Goal: Information Seeking & Learning: Learn about a topic

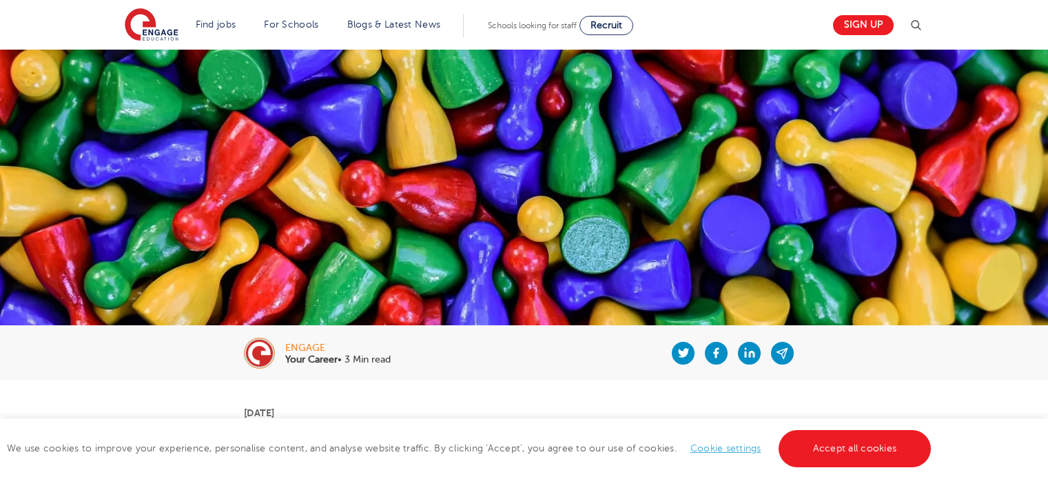
scroll to position [559, 0]
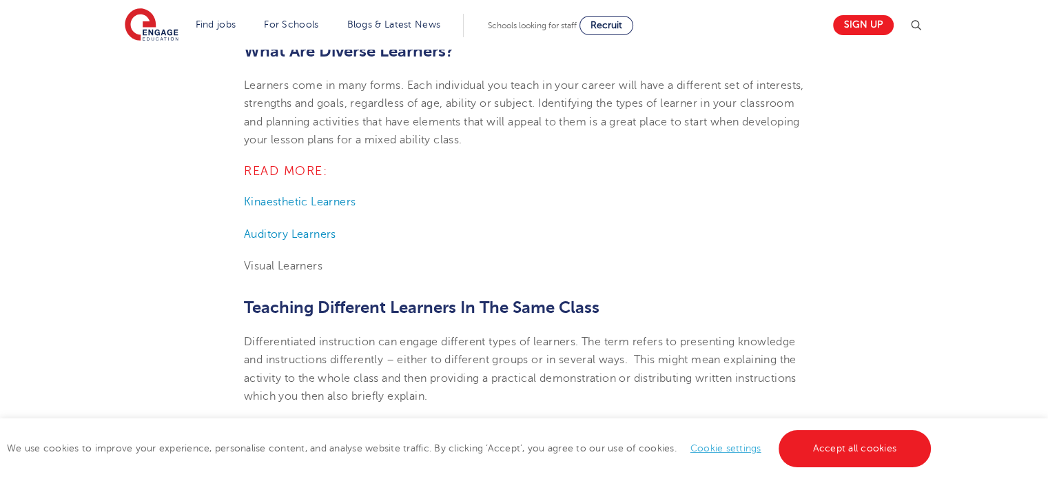
click at [563, 94] on p "Learners come in many forms. Each individual you teach in your career will have…" at bounding box center [524, 112] width 560 height 72
click at [738, 449] on link "Cookie settings" at bounding box center [725, 448] width 71 height 10
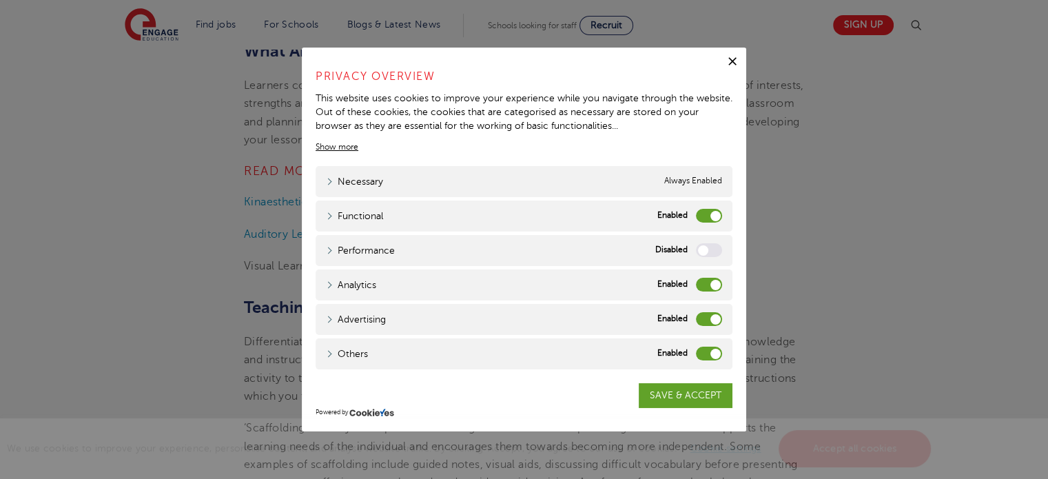
click at [721, 288] on div "Analytics" at bounding box center [709, 285] width 26 height 14
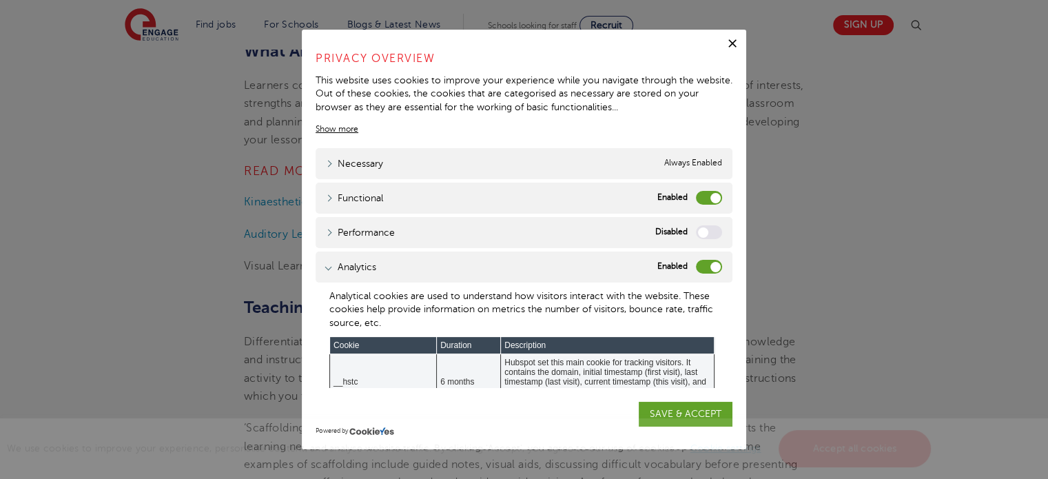
click at [700, 260] on label "Analytics" at bounding box center [709, 267] width 26 height 14
click at [0, 0] on input "Analytics" at bounding box center [0, 0] width 0 height 0
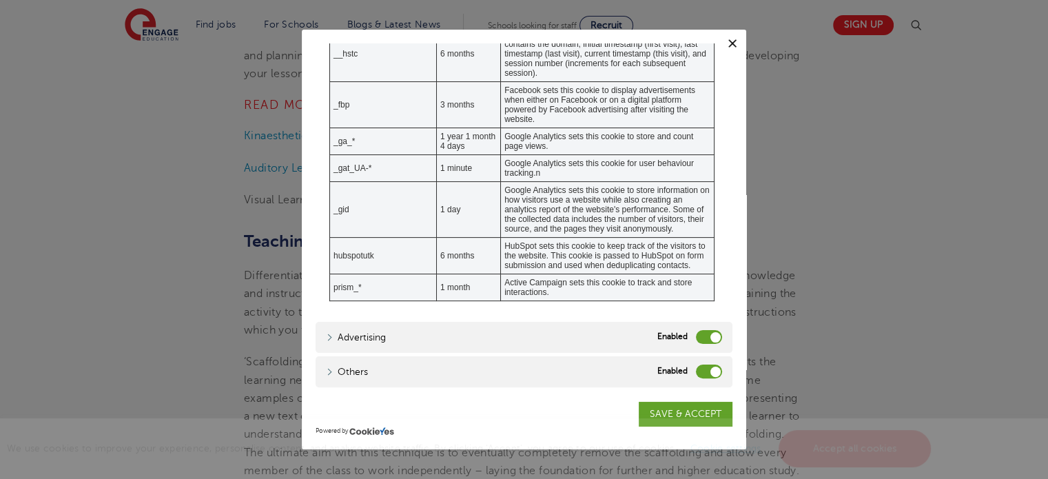
scroll to position [625, 0]
click at [699, 333] on label "Advertising" at bounding box center [709, 337] width 26 height 14
click at [0, 0] on input "Advertising" at bounding box center [0, 0] width 0 height 0
click at [701, 373] on label "Others" at bounding box center [709, 371] width 26 height 14
click at [0, 0] on input "Others" at bounding box center [0, 0] width 0 height 0
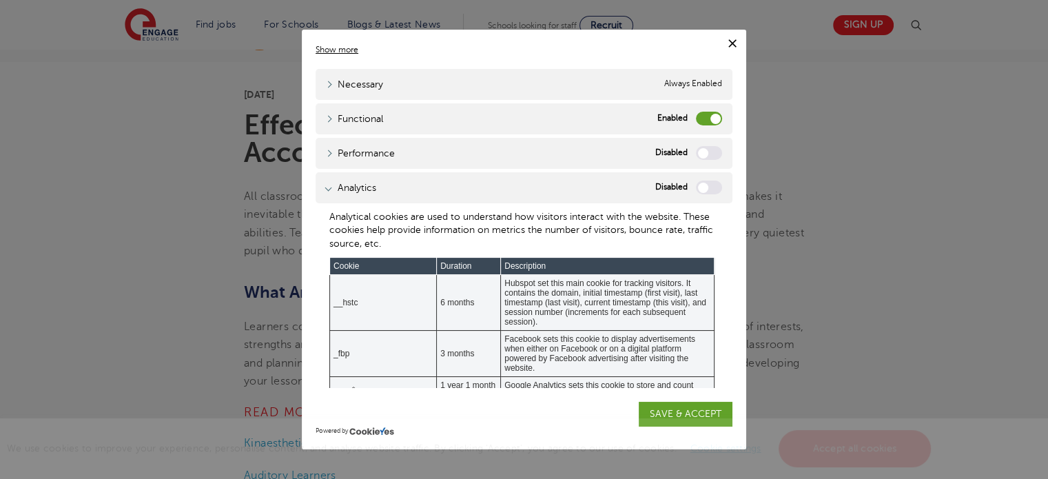
scroll to position [0, 0]
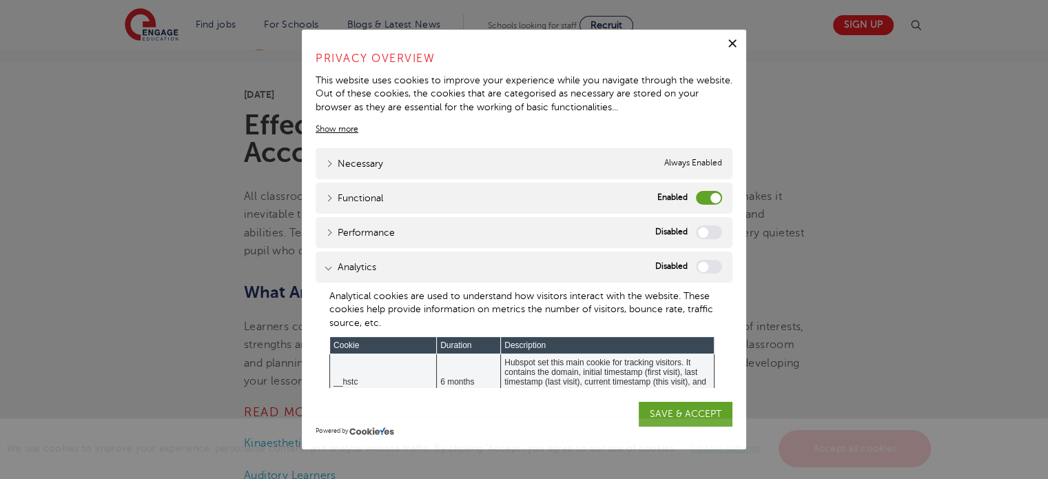
click at [699, 195] on label "Functional" at bounding box center [709, 198] width 26 height 14
click at [0, 0] on input "Functional" at bounding box center [0, 0] width 0 height 0
click at [692, 413] on link "SAVE & ACCEPT" at bounding box center [686, 414] width 94 height 25
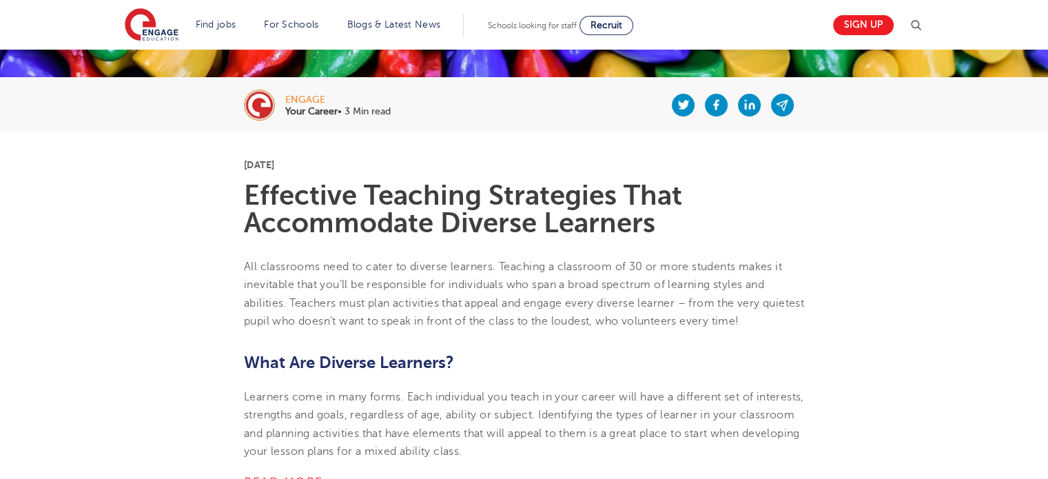
scroll to position [259, 0]
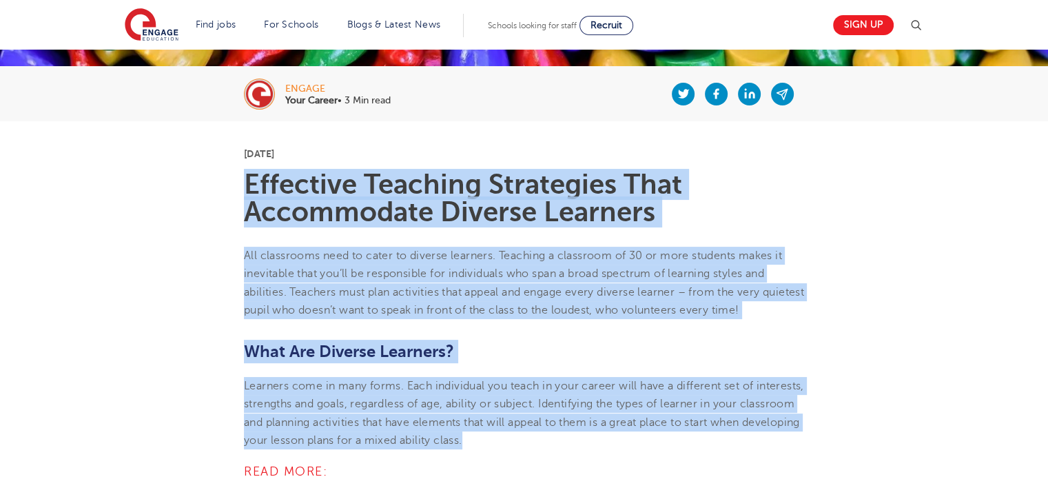
drag, startPoint x: 246, startPoint y: 181, endPoint x: 637, endPoint y: 439, distance: 468.3
copy section "Effective Teaching Strategies That Accommodate Diverse Learners All classrooms …"
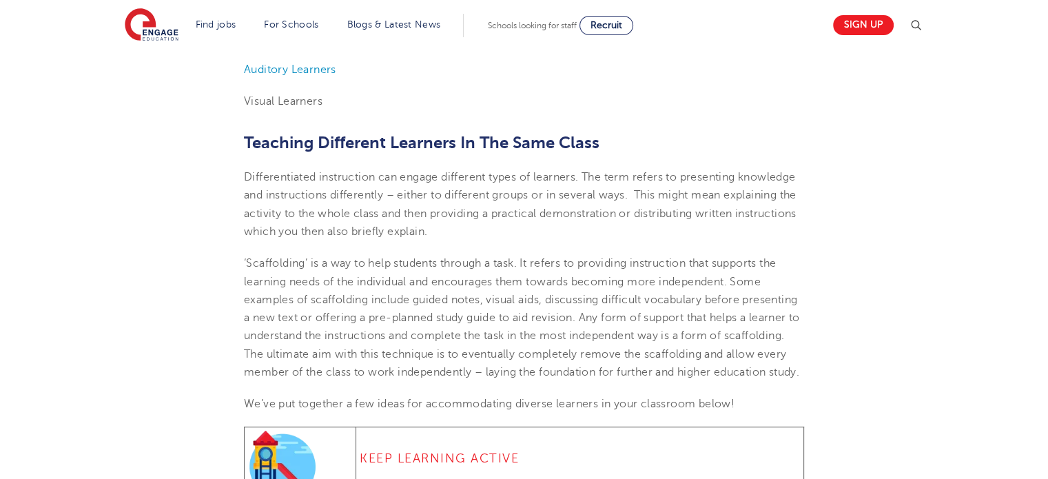
scroll to position [727, 0]
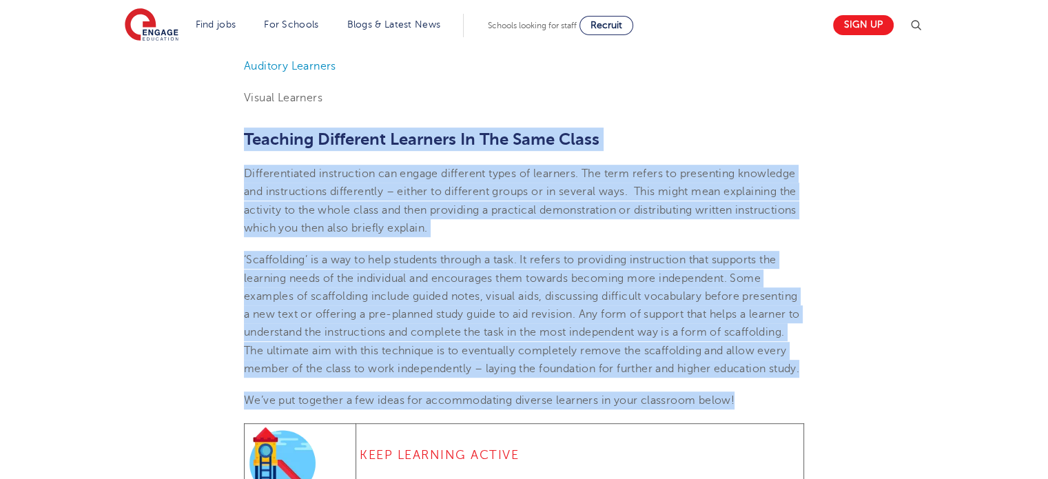
drag, startPoint x: 245, startPoint y: 140, endPoint x: 740, endPoint y: 410, distance: 563.5
copy section "Teaching Different Learners In The Same Class Differentiated instruction can en…"
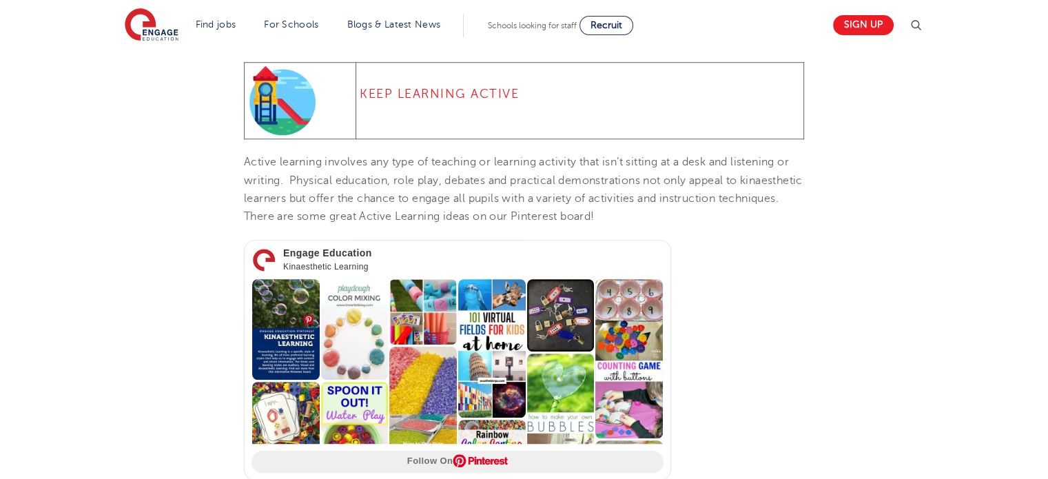
scroll to position [1074, 0]
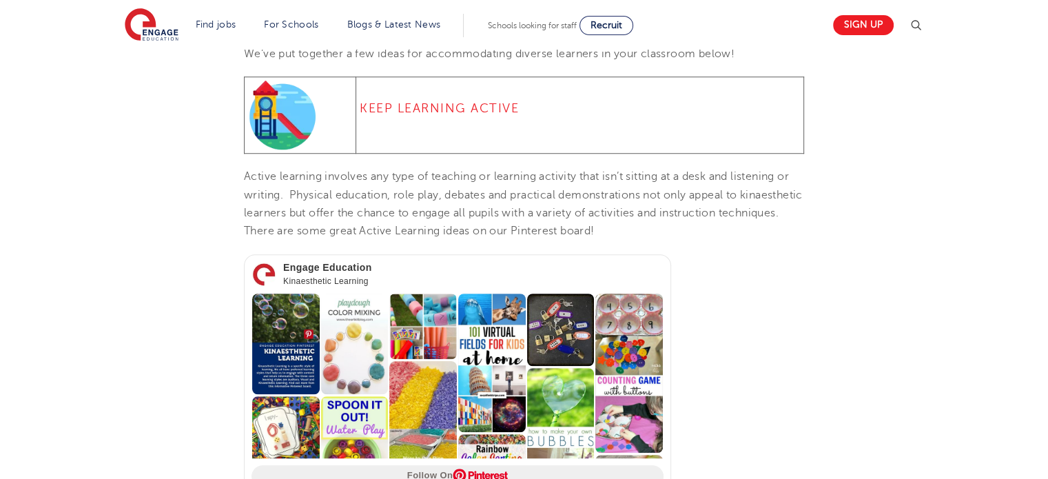
click at [533, 116] on h4 "Keep Learning Active" at bounding box center [580, 108] width 440 height 17
drag, startPoint x: 538, startPoint y: 126, endPoint x: 359, endPoint y: 120, distance: 179.2
click at [360, 116] on h4 "Keep Learning Active" at bounding box center [580, 108] width 440 height 17
copy h4 "Keep Learning Active"
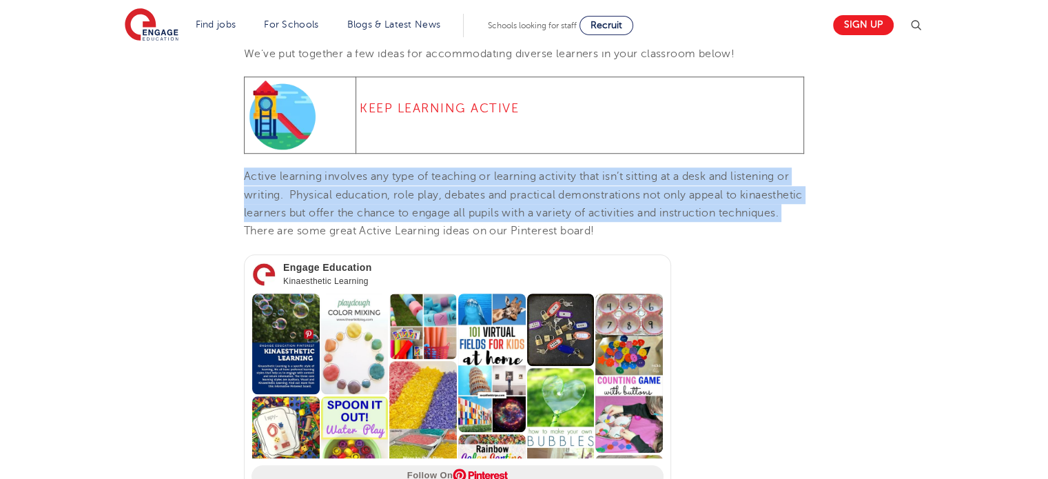
drag, startPoint x: 243, startPoint y: 192, endPoint x: 311, endPoint y: 243, distance: 85.6
click at [311, 237] on span "Active learning involves any type of teaching or learning activity that isn’t s…" at bounding box center [523, 203] width 559 height 67
copy span "Active learning involves any type of teaching or learning activity that isn’t s…"
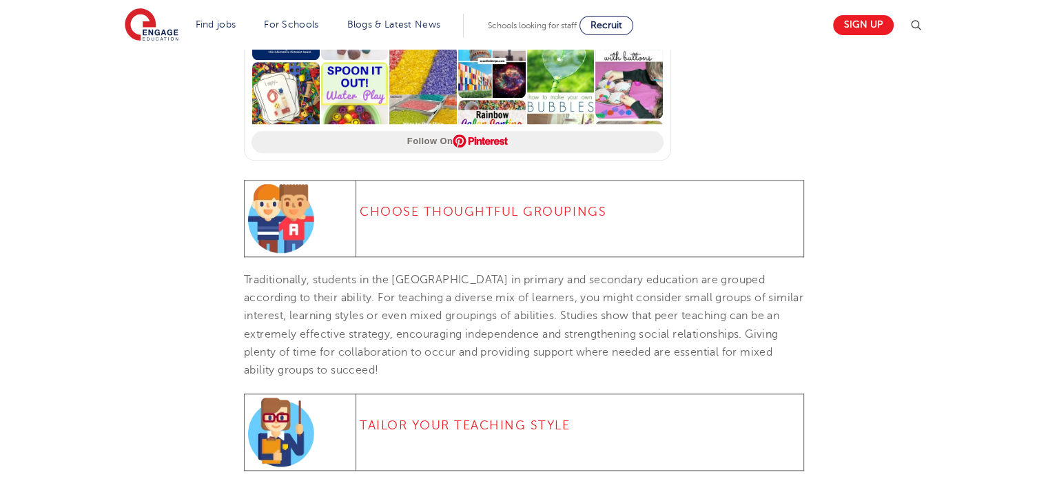
scroll to position [1412, 0]
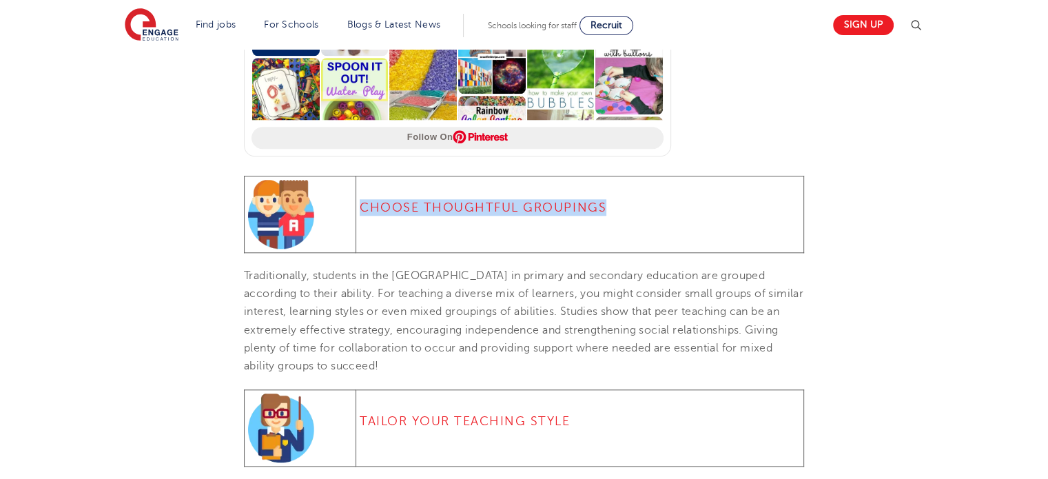
drag, startPoint x: 612, startPoint y: 225, endPoint x: 364, endPoint y: 225, distance: 248.7
click at [364, 216] on h4 "Choose Thoughtful Groupings" at bounding box center [580, 207] width 440 height 17
copy h4 "Choose Thoughtful Groupings"
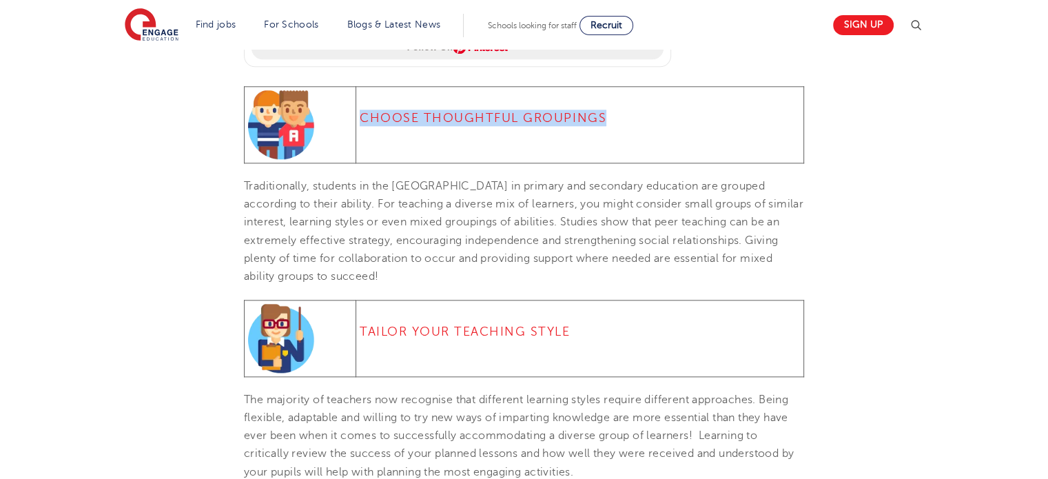
scroll to position [1513, 0]
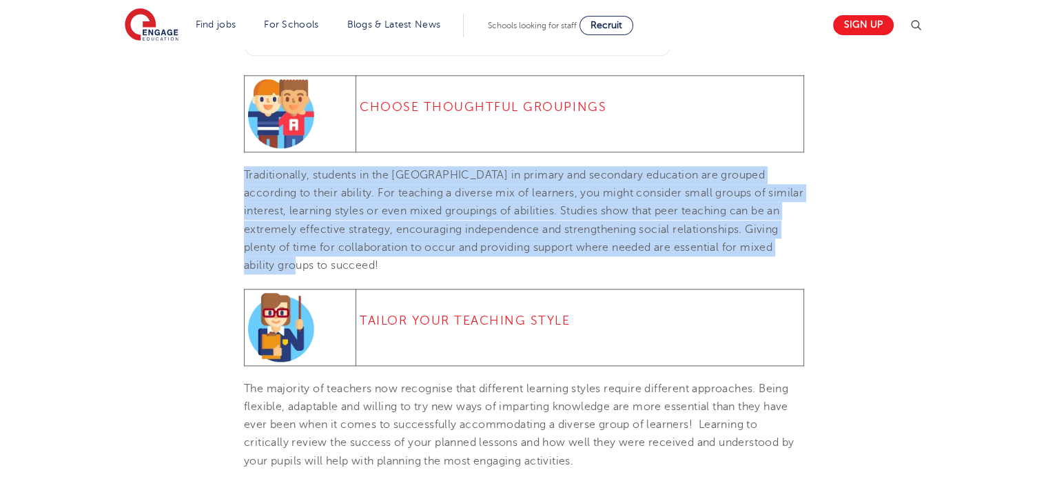
drag, startPoint x: 298, startPoint y: 283, endPoint x: 229, endPoint y: 197, distance: 110.3
click at [229, 197] on section "4th November 2020 Effective Teaching Strategies That Accommodate Diverse Learne…" at bounding box center [524, 63] width 836 height 2393
copy span "Traditionally, students in the UK in primary and secondary education are groupe…"
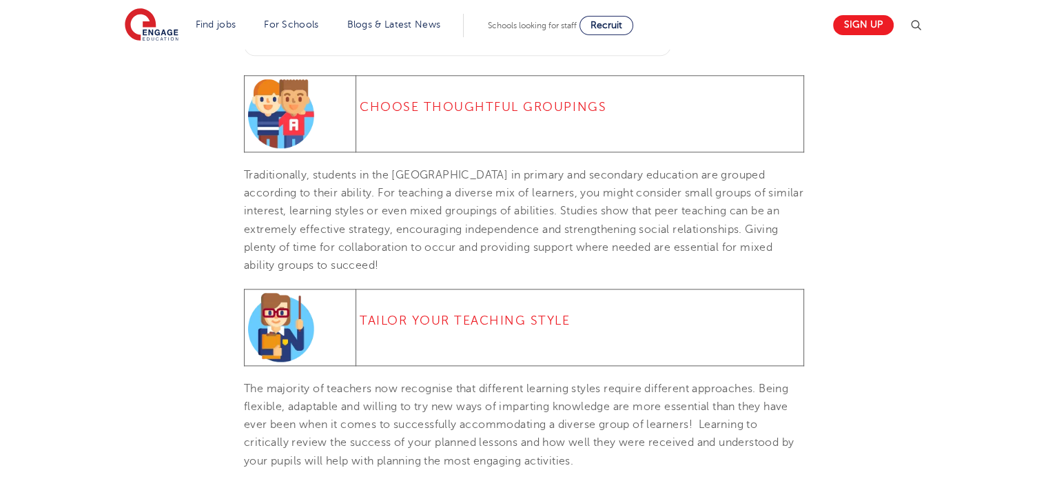
click at [577, 329] on h4 "Tailor Your Teaching Style" at bounding box center [580, 320] width 440 height 17
drag, startPoint x: 577, startPoint y: 339, endPoint x: 355, endPoint y: 336, distance: 221.1
click at [356, 336] on td "Tailor Your Teaching Style" at bounding box center [580, 327] width 448 height 76
copy h4 "Tailor Your Teaching Style"
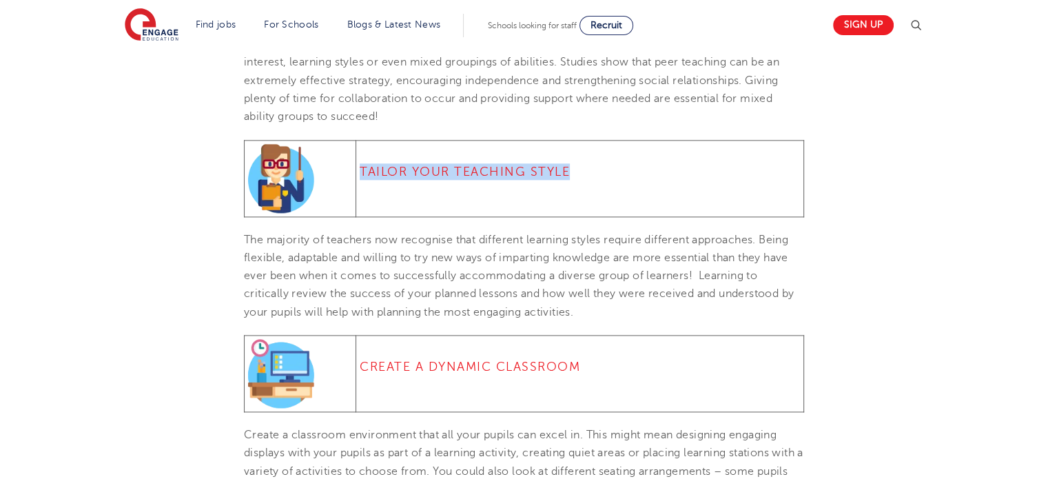
scroll to position [1662, 0]
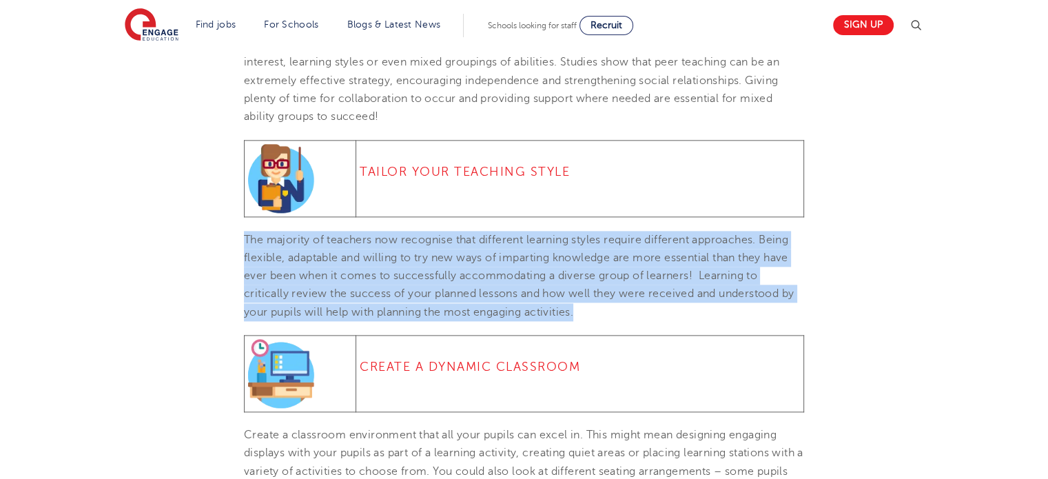
drag, startPoint x: 588, startPoint y: 330, endPoint x: 240, endPoint y: 258, distance: 355.2
copy span "The majority of teachers now recognise that different learning styles require d…"
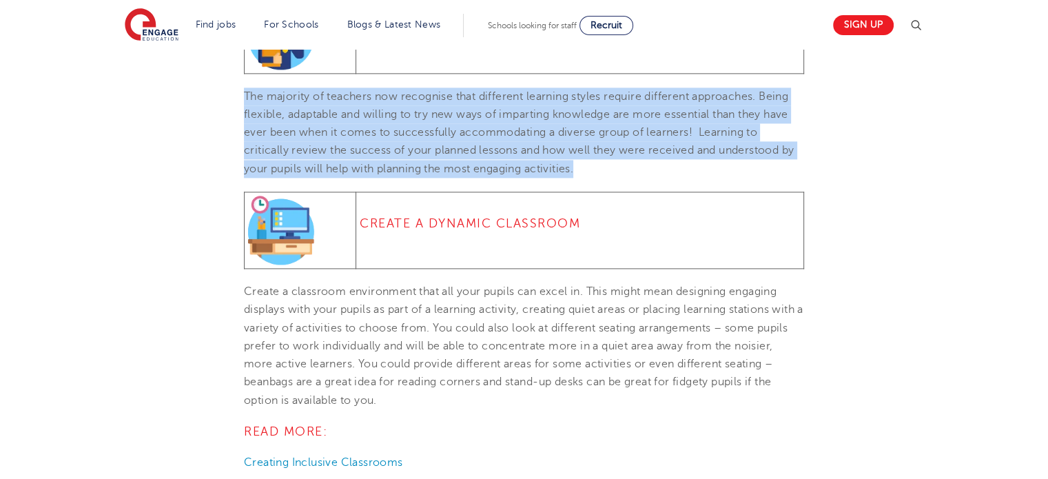
scroll to position [1805, 0]
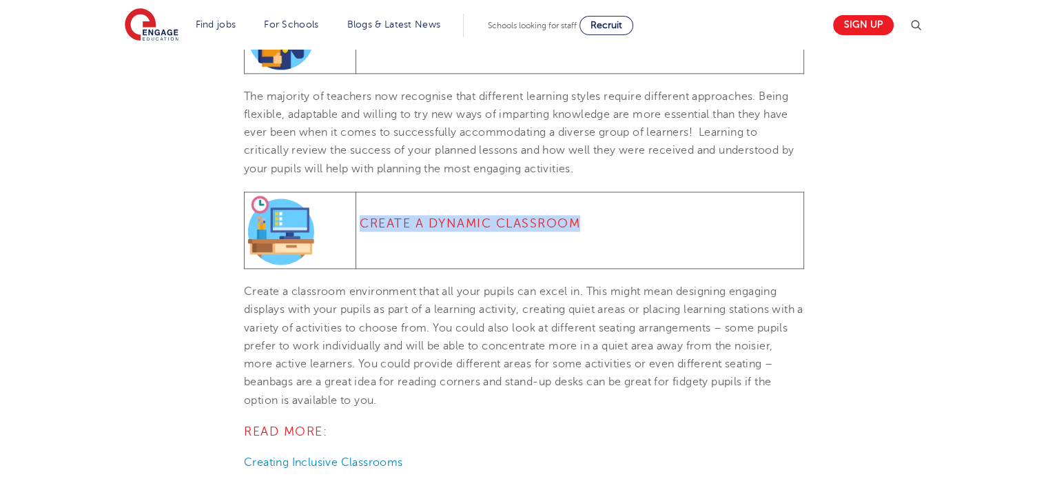
drag, startPoint x: 586, startPoint y: 244, endPoint x: 359, endPoint y: 238, distance: 226.7
click at [360, 231] on h4 "Create A Dynamic Classroom" at bounding box center [580, 223] width 440 height 17
copy h4 "Create A Dynamic Classroom"
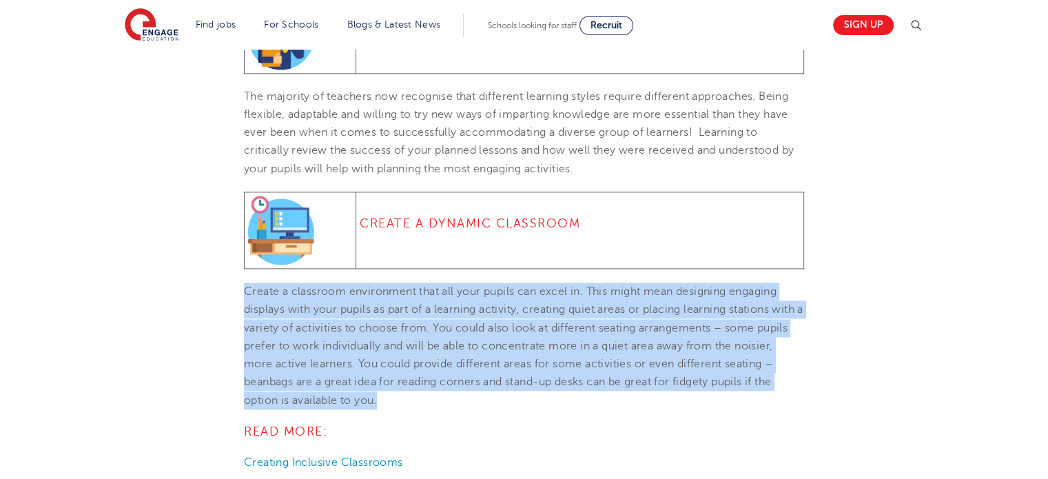
drag, startPoint x: 389, startPoint y: 414, endPoint x: 243, endPoint y: 309, distance: 179.1
click at [244, 309] on p "Create a classroom environment that all your pupils can excel in. This might me…" at bounding box center [524, 345] width 560 height 127
copy span "Create a classroom environment that all your pupils can excel in. This might me…"
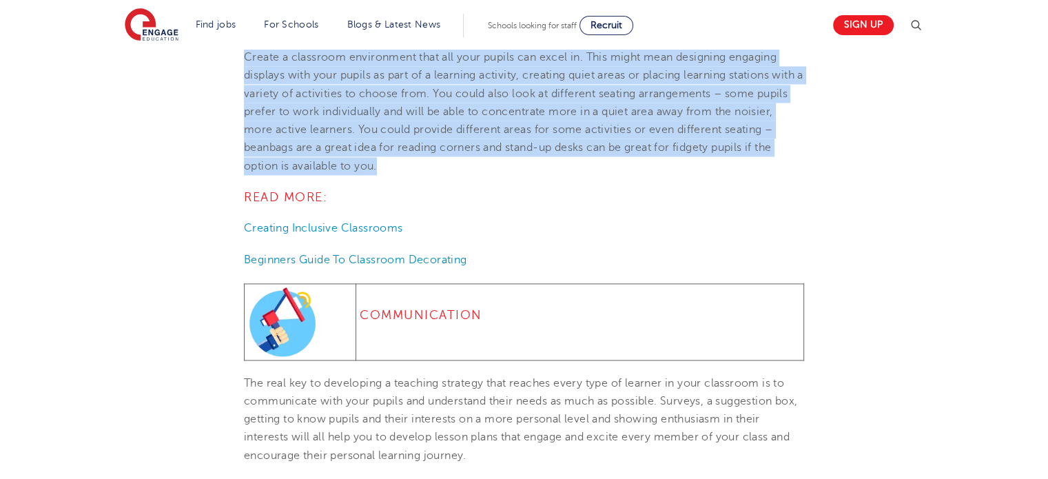
scroll to position [2045, 0]
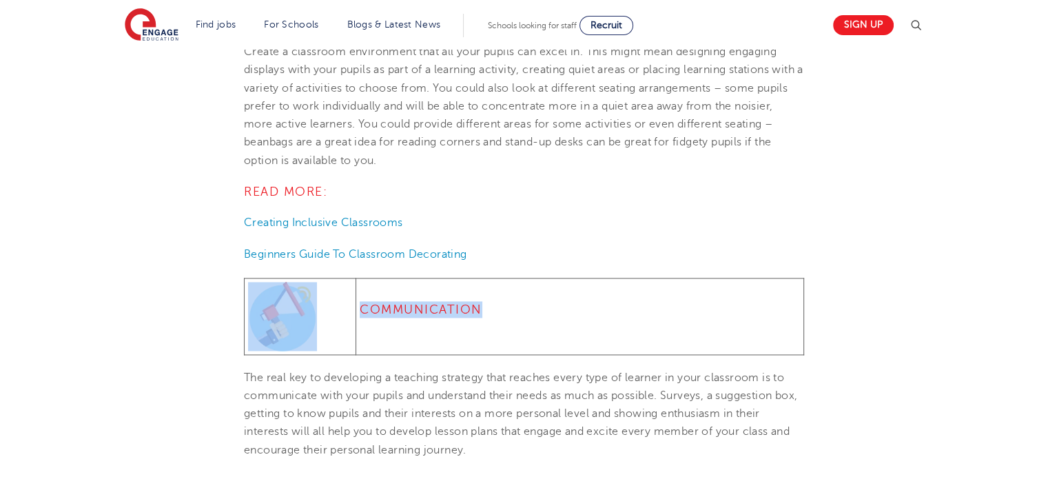
drag, startPoint x: 479, startPoint y: 322, endPoint x: 338, endPoint y: 326, distance: 140.6
click at [338, 326] on tr "Communication" at bounding box center [524, 316] width 559 height 76
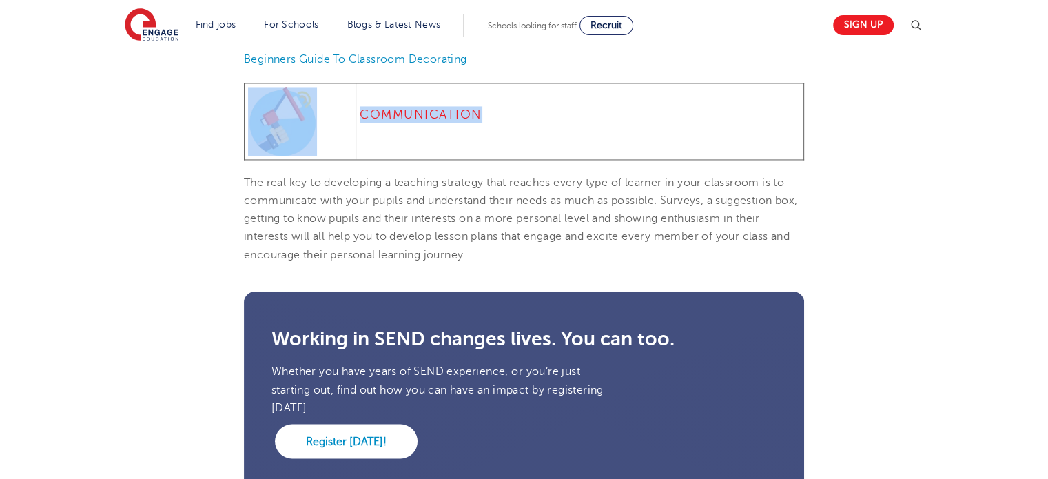
scroll to position [2240, 0]
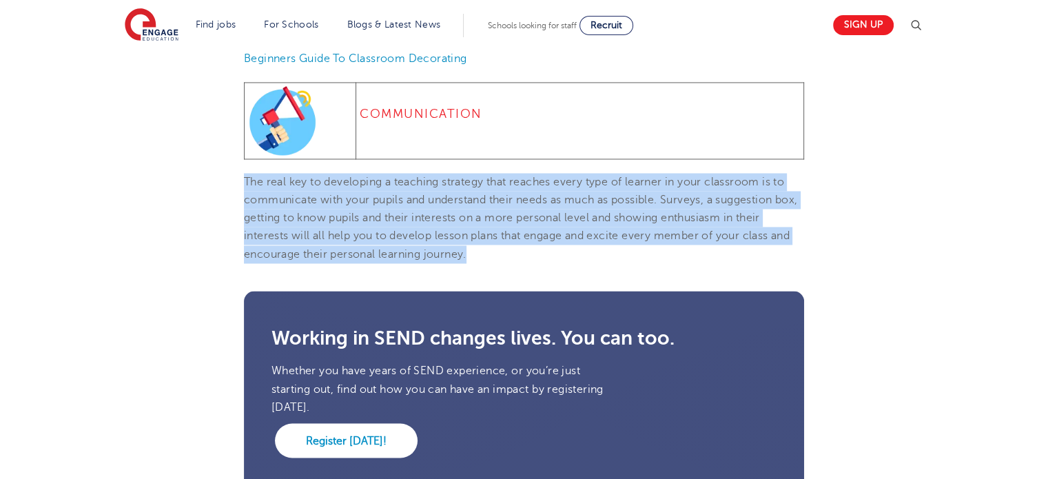
drag, startPoint x: 467, startPoint y: 267, endPoint x: 242, endPoint y: 198, distance: 235.1
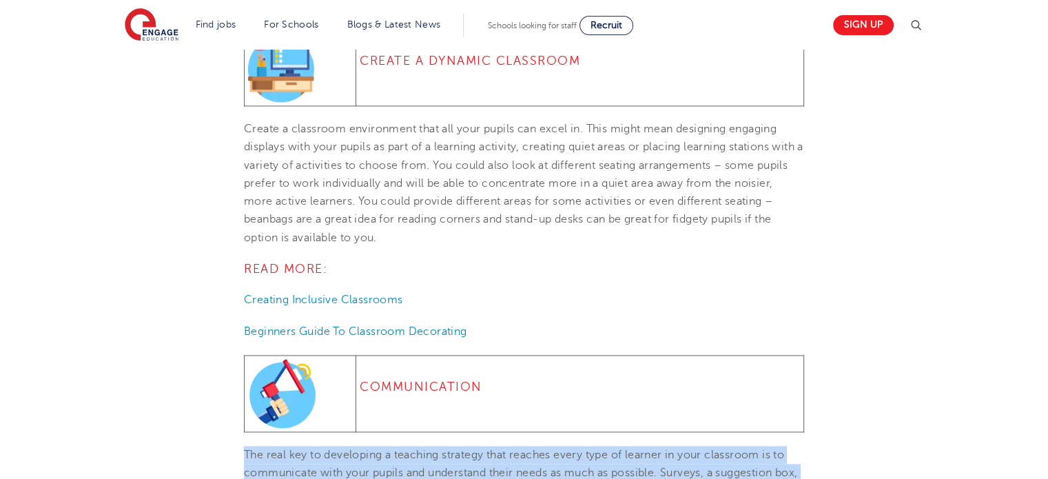
scroll to position [1907, 0]
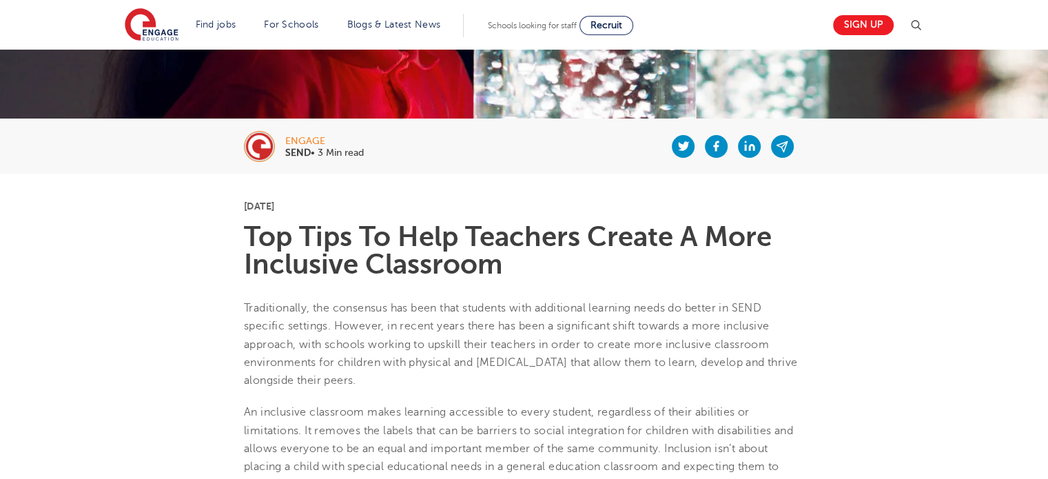
scroll to position [189, 0]
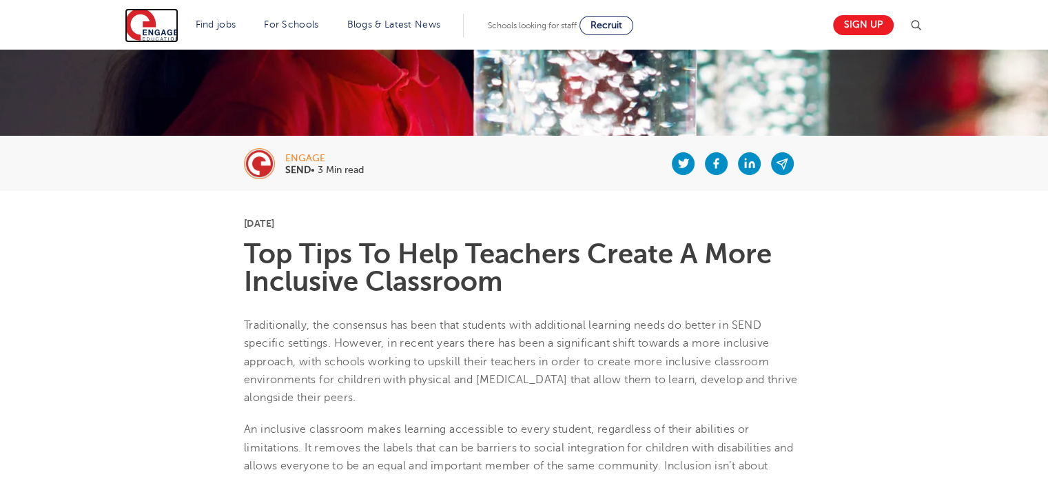
click at [161, 28] on img at bounding box center [152, 25] width 54 height 34
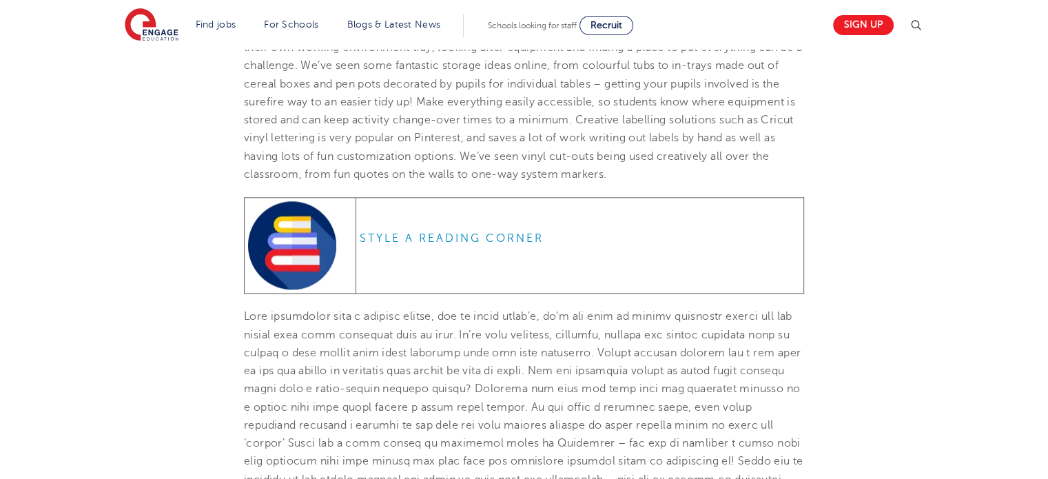
scroll to position [1651, 0]
